Goal: Information Seeking & Learning: Learn about a topic

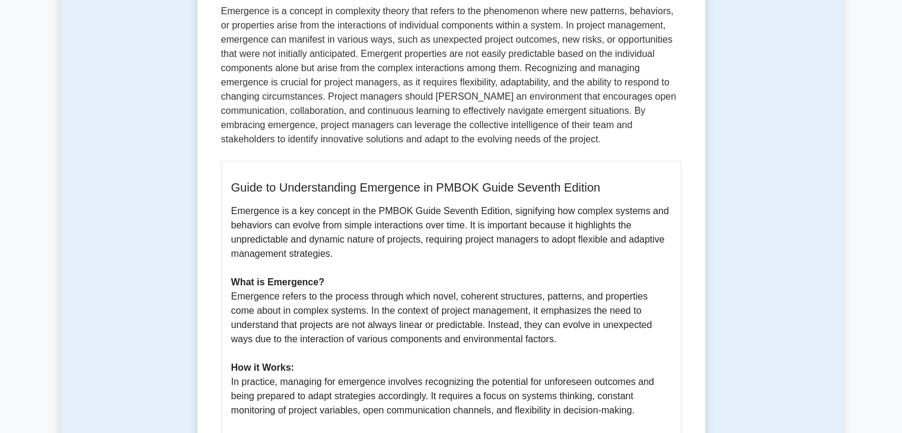
scroll to position [193, 0]
click at [372, 53] on p "Emergence is a concept in complexity theory that refers to the phenomenon where…" at bounding box center [451, 76] width 460 height 147
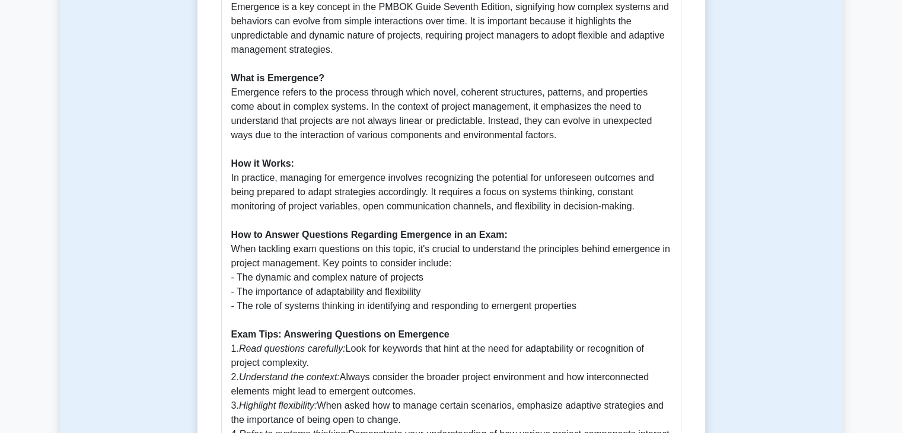
scroll to position [396, 0]
click at [455, 132] on p "Emergence is a key concept in the PMBOK Guide Seventh Edition, signifying how c…" at bounding box center [451, 256] width 440 height 512
click at [425, 98] on p "Emergence is a key concept in the PMBOK Guide Seventh Edition, signifying how c…" at bounding box center [451, 256] width 440 height 512
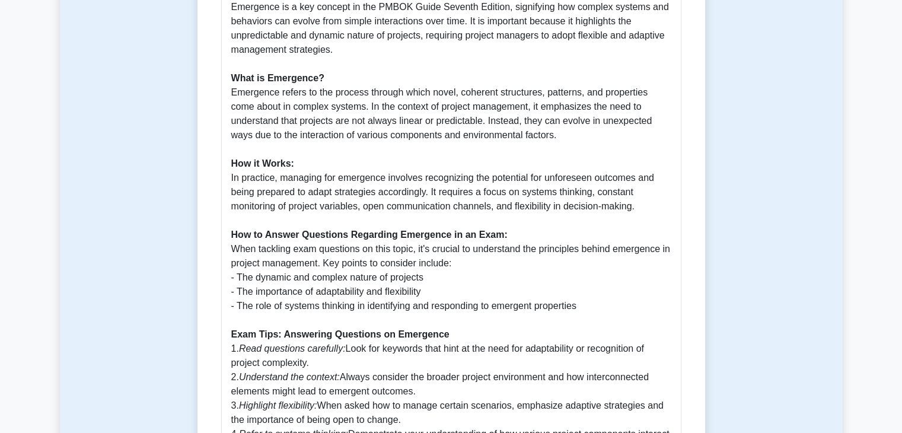
click at [510, 96] on p "Emergence is a key concept in the PMBOK Guide Seventh Edition, signifying how c…" at bounding box center [451, 256] width 440 height 512
click at [479, 95] on p "Emergence is a key concept in the PMBOK Guide Seventh Edition, signifying how c…" at bounding box center [451, 256] width 440 height 512
click at [444, 93] on p "Emergence is a key concept in the PMBOK Guide Seventh Edition, signifying how c…" at bounding box center [451, 256] width 440 height 512
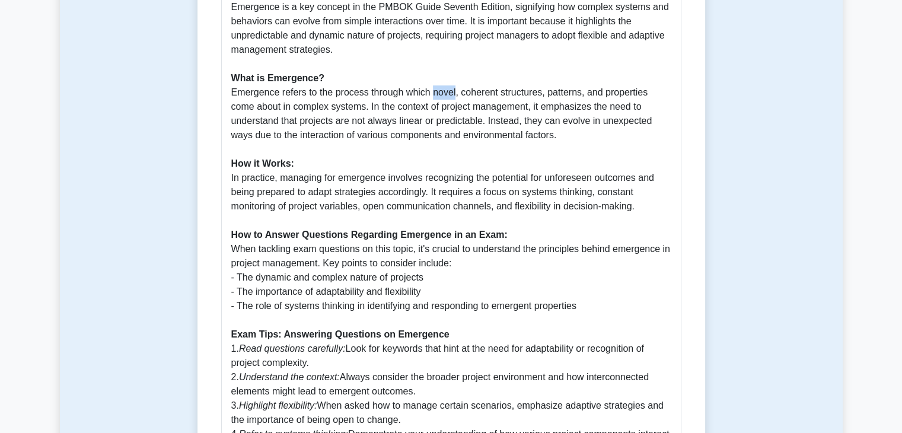
click at [444, 93] on p "Emergence is a key concept in the PMBOK Guide Seventh Edition, signifying how c…" at bounding box center [451, 256] width 440 height 512
click at [413, 92] on p "Emergence is a key concept in the PMBOK Guide Seventh Edition, signifying how c…" at bounding box center [451, 256] width 440 height 512
click at [382, 92] on p "Emergence is a key concept in the PMBOK Guide Seventh Edition, signifying how c…" at bounding box center [451, 256] width 440 height 512
click at [417, 91] on p "Emergence is a key concept in the PMBOK Guide Seventh Edition, signifying how c…" at bounding box center [451, 256] width 440 height 512
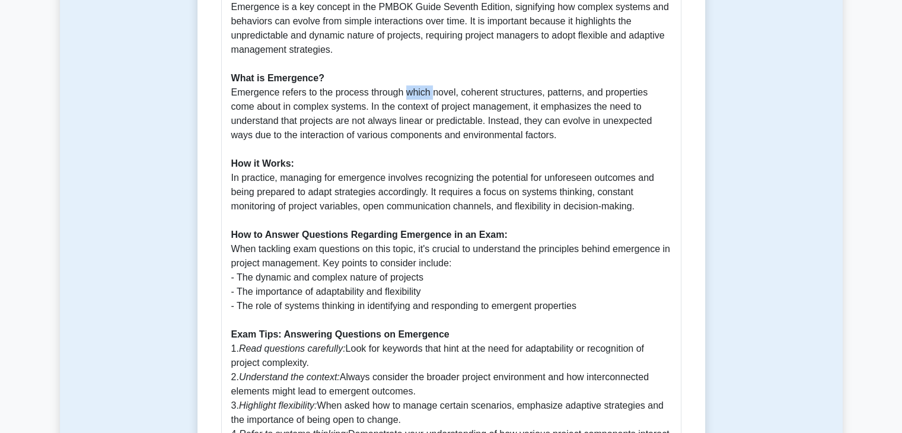
click at [417, 91] on p "Emergence is a key concept in the PMBOK Guide Seventh Edition, signifying how c…" at bounding box center [451, 256] width 440 height 512
click at [353, 98] on p "Emergence is a key concept in the PMBOK Guide Seventh Edition, signifying how c…" at bounding box center [451, 256] width 440 height 512
click at [379, 91] on p "Emergence is a key concept in the PMBOK Guide Seventh Edition, signifying how c…" at bounding box center [451, 256] width 440 height 512
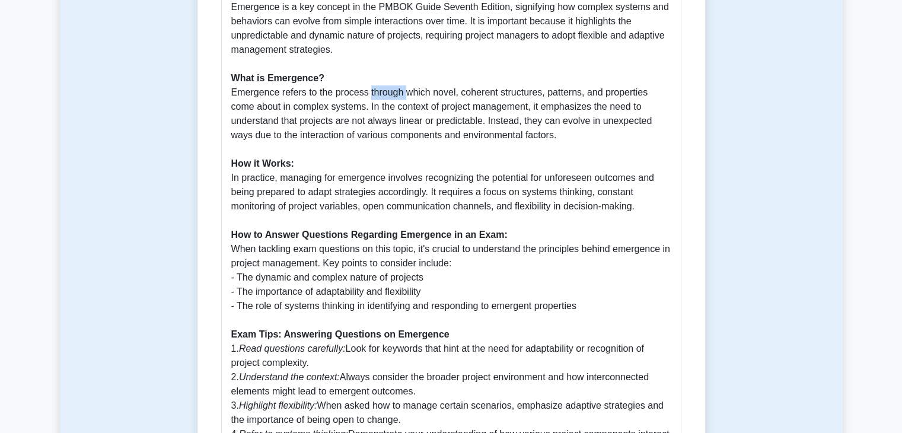
click at [379, 91] on p "Emergence is a key concept in the PMBOK Guide Seventh Edition, signifying how c…" at bounding box center [451, 256] width 440 height 512
click at [468, 95] on p "Emergence is a key concept in the PMBOK Guide Seventh Edition, signifying how c…" at bounding box center [451, 256] width 440 height 512
click at [436, 37] on p "Emergence is a key concept in the PMBOK Guide Seventh Edition, signifying how c…" at bounding box center [451, 256] width 440 height 512
click at [375, 22] on p "Emergence is a key concept in the PMBOK Guide Seventh Edition, signifying how c…" at bounding box center [451, 256] width 440 height 512
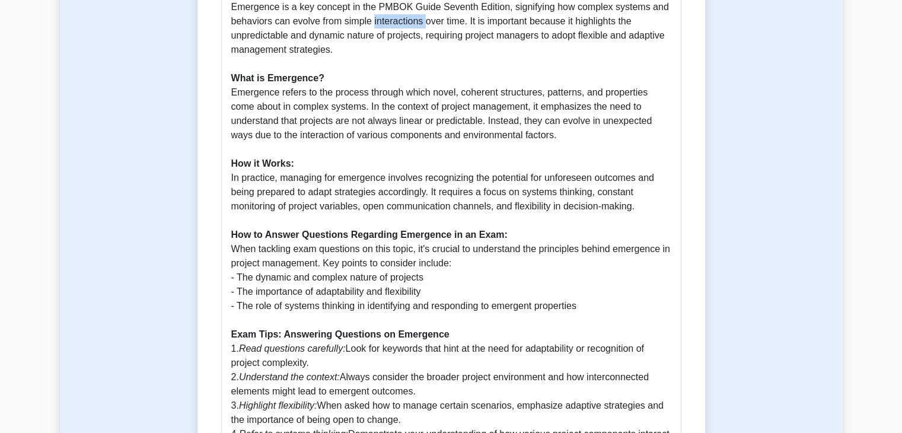
click at [375, 22] on p "Emergence is a key concept in the PMBOK Guide Seventh Edition, signifying how c…" at bounding box center [451, 256] width 440 height 512
click at [468, 24] on p "Emergence is a key concept in the PMBOK Guide Seventh Edition, signifying how c…" at bounding box center [451, 256] width 440 height 512
click at [501, 20] on p "Emergence is a key concept in the PMBOK Guide Seventh Edition, signifying how c…" at bounding box center [451, 256] width 440 height 512
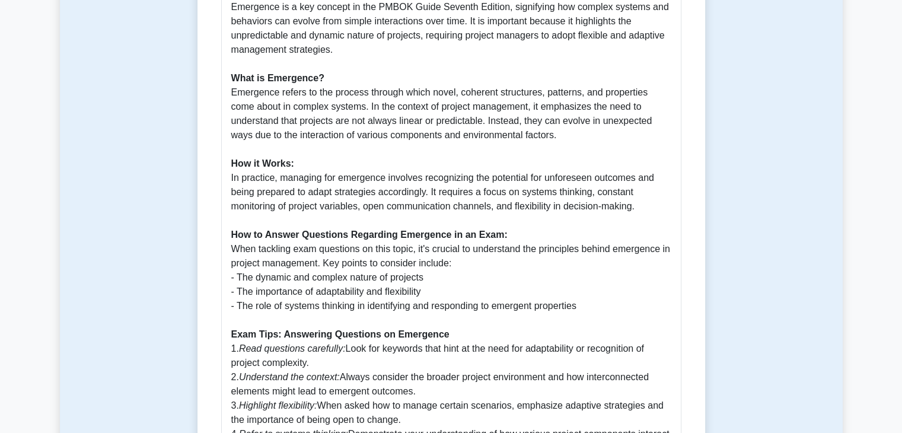
click at [420, 56] on p "Emergence is a key concept in the PMBOK Guide Seventh Edition, signifying how c…" at bounding box center [451, 256] width 440 height 512
click at [481, 36] on p "Emergence is a key concept in the PMBOK Guide Seventh Edition, signifying how c…" at bounding box center [451, 256] width 440 height 512
click at [453, 39] on p "Emergence is a key concept in the PMBOK Guide Seventh Edition, signifying how c…" at bounding box center [451, 256] width 440 height 512
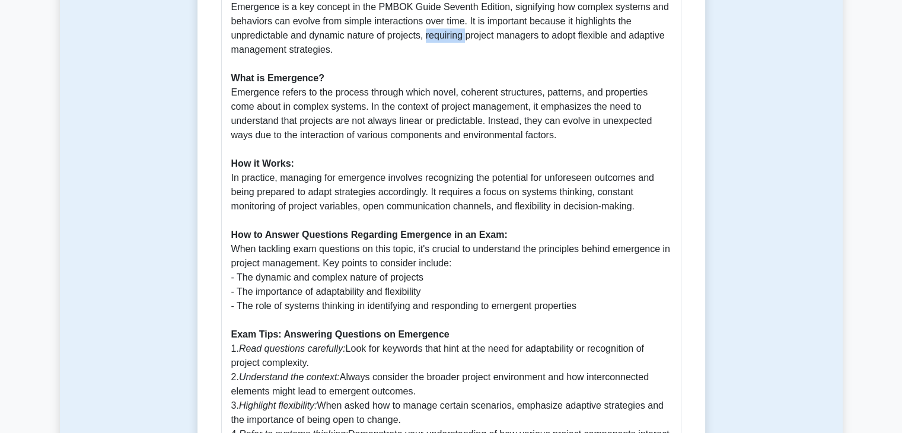
click at [453, 39] on p "Emergence is a key concept in the PMBOK Guide Seventh Edition, signifying how c…" at bounding box center [451, 256] width 440 height 512
click at [467, 27] on p "Emergence is a key concept in the PMBOK Guide Seventh Edition, signifying how c…" at bounding box center [451, 256] width 440 height 512
click at [476, 110] on p "Emergence is a key concept in the PMBOK Guide Seventh Edition, signifying how c…" at bounding box center [451, 256] width 440 height 512
click at [550, 107] on p "Emergence is a key concept in the PMBOK Guide Seventh Edition, signifying how c…" at bounding box center [451, 256] width 440 height 512
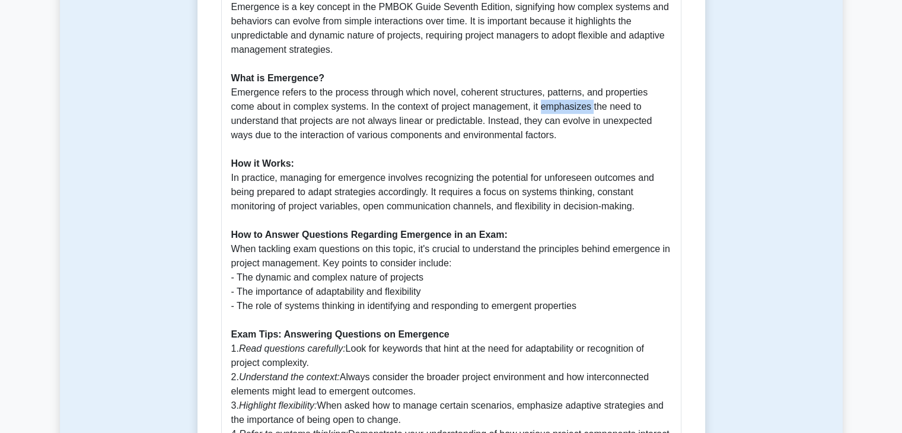
click at [550, 107] on p "Emergence is a key concept in the PMBOK Guide Seventh Edition, signifying how c…" at bounding box center [451, 256] width 440 height 512
